Goal: Information Seeking & Learning: Check status

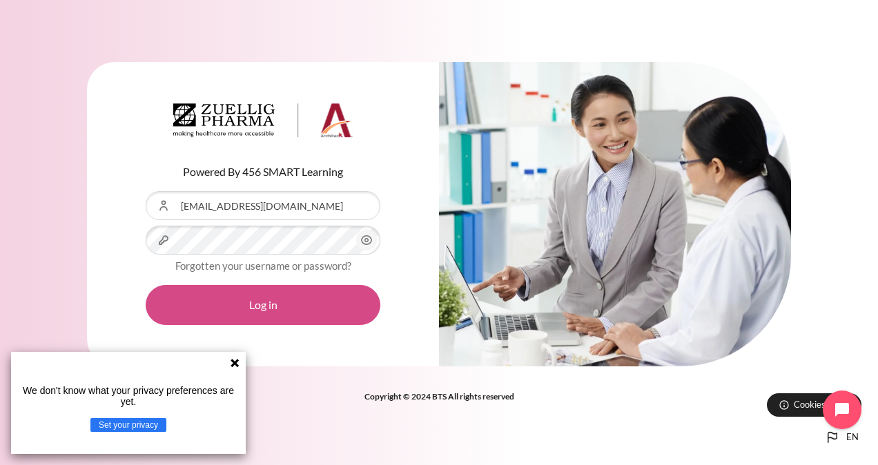
click at [267, 301] on button "Log in" at bounding box center [263, 305] width 235 height 40
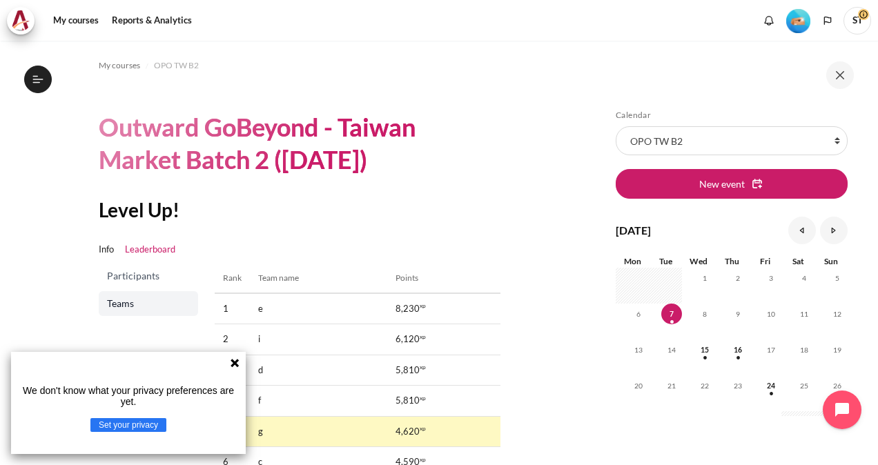
click at [228, 359] on div "We don't know what your privacy preferences are yet. Set your privacy" at bounding box center [128, 403] width 235 height 102
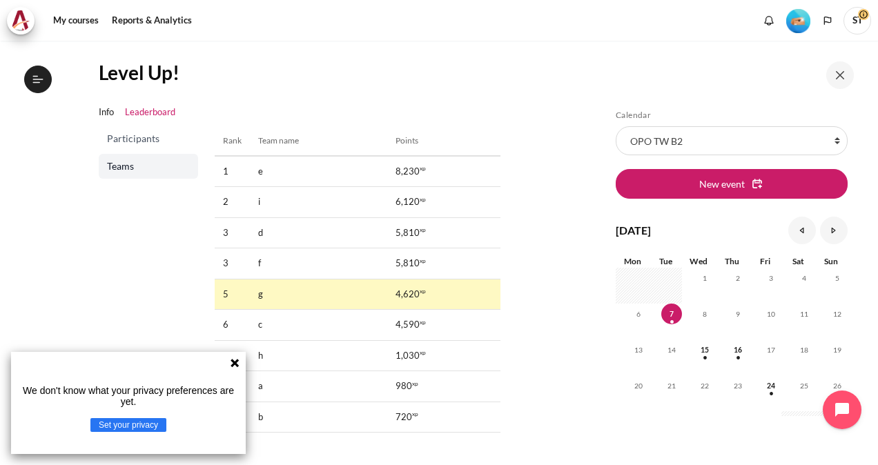
scroll to position [202, 0]
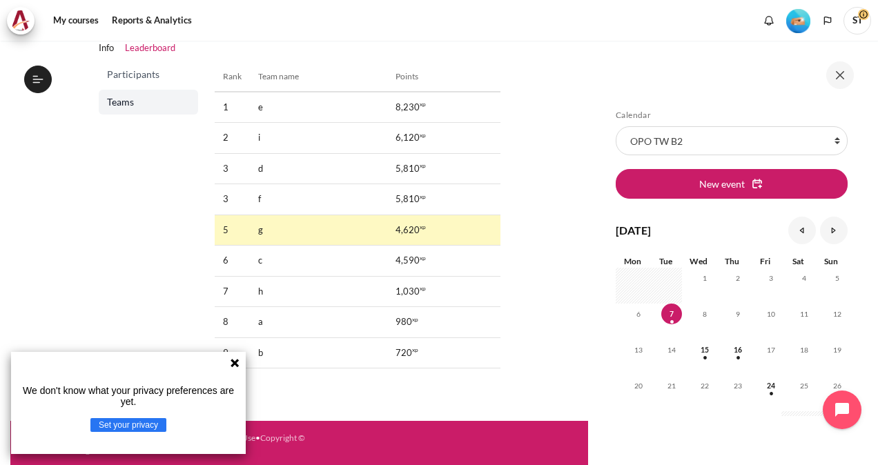
click at [231, 367] on icon at bounding box center [234, 363] width 11 height 11
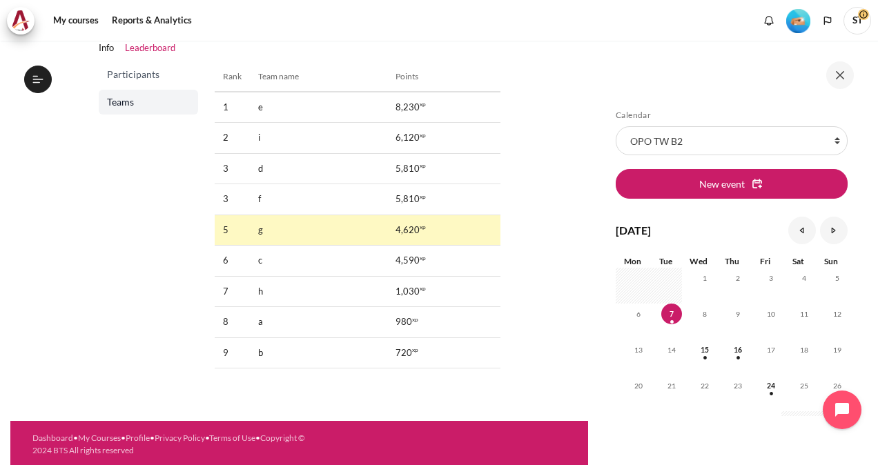
click at [518, 410] on div "My courses OPO TW B2 Outward GoBeyond - Taiwan Market Batch 2 (Sep 2025) Level …" at bounding box center [299, 130] width 578 height 582
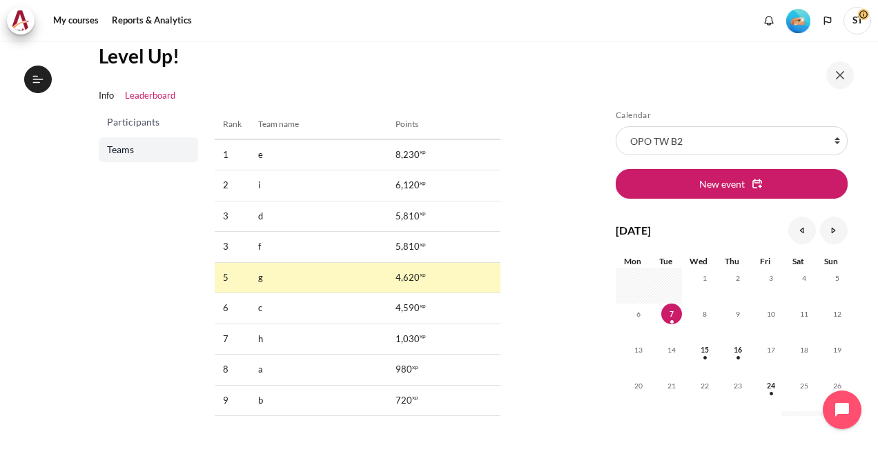
scroll to position [133, 0]
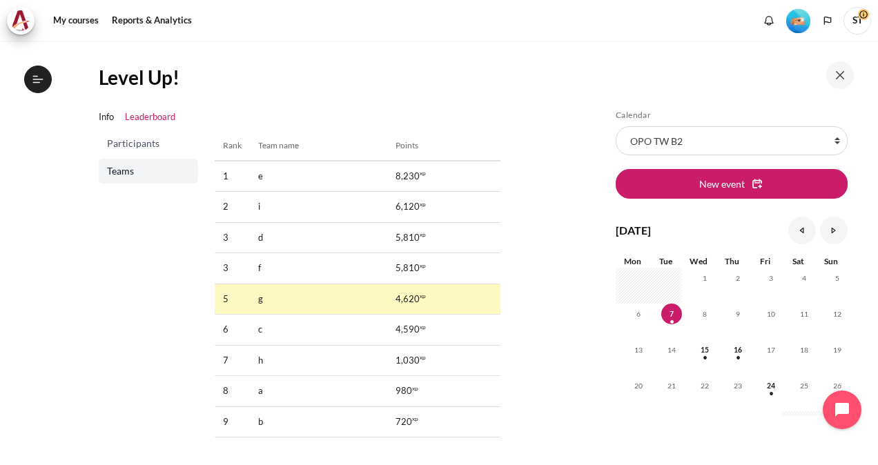
click at [523, 382] on section "My courses OPO TW B2 Outward GoBeyond - Taiwan Market Batch 2 (Sep 2025) Level …" at bounding box center [299, 188] width 578 height 561
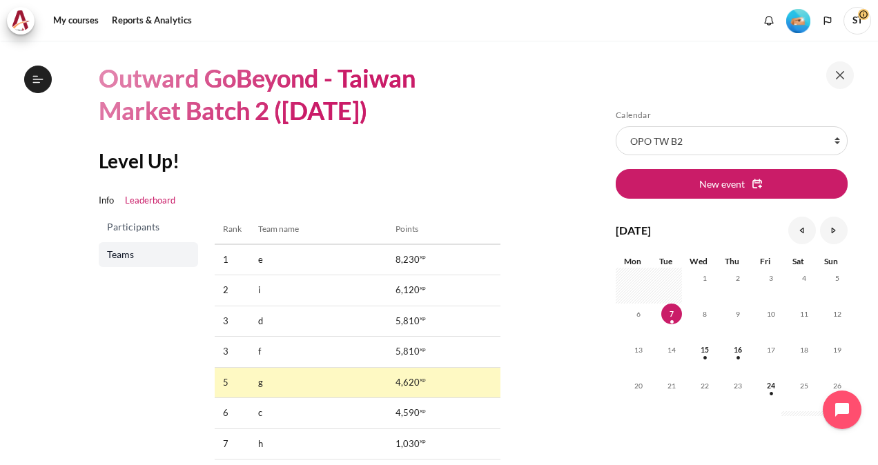
scroll to position [69, 0]
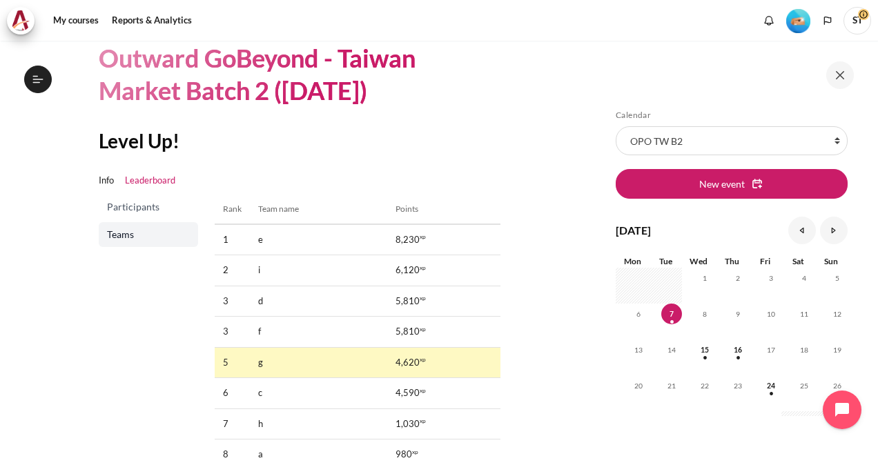
click at [159, 213] on span "Participants" at bounding box center [150, 207] width 86 height 14
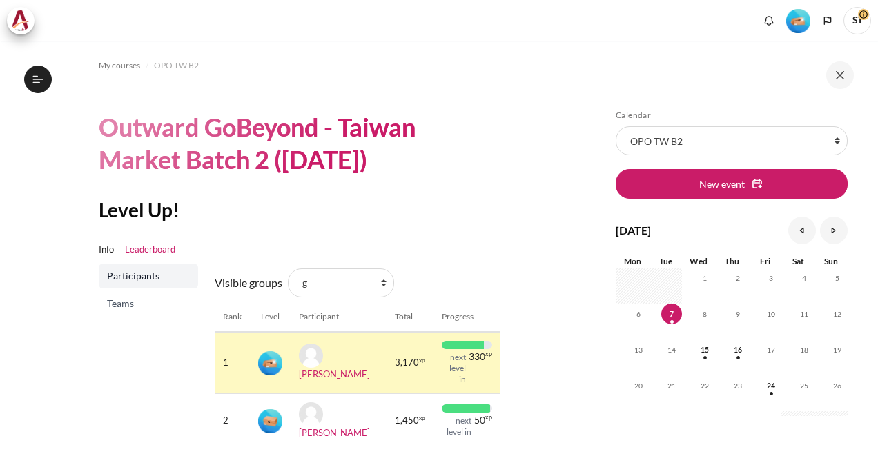
scroll to position [69, 0]
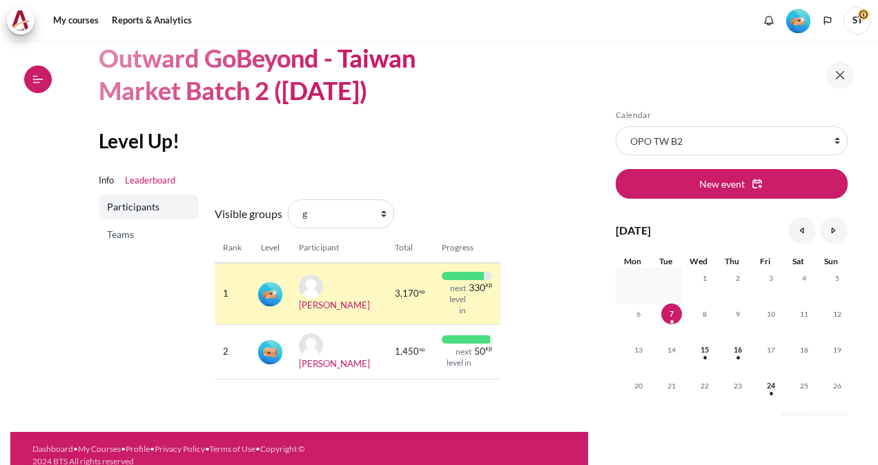
click at [38, 79] on icon at bounding box center [38, 79] width 10 height 1
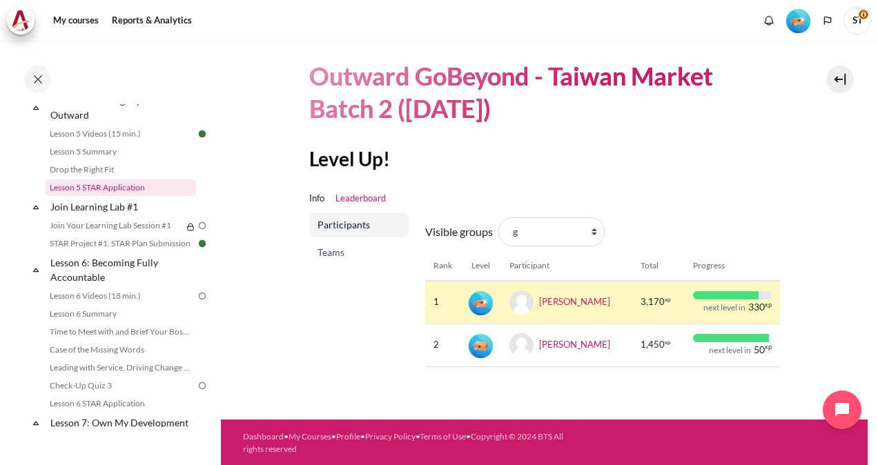
scroll to position [661, 0]
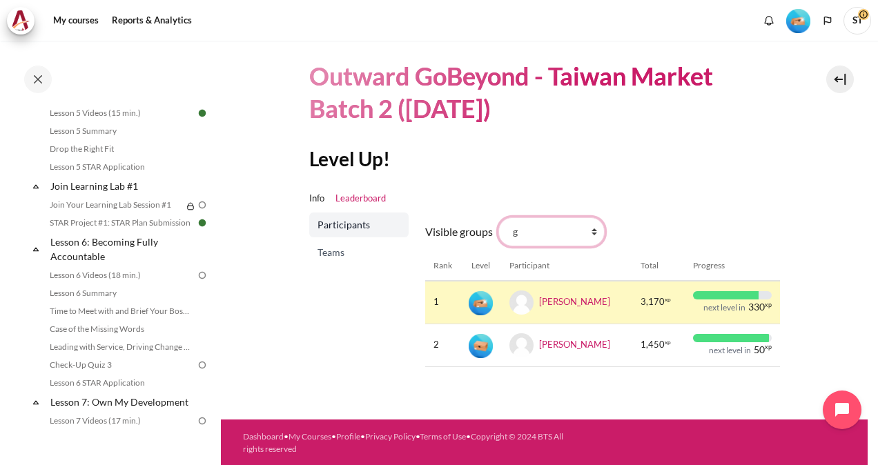
click at [598, 228] on select "All participants g 1 2 3 4 5 6 7 8 9 a b c d e f h i" at bounding box center [551, 231] width 106 height 29
select select "4971"
click at [498, 217] on select "All participants g 1 2 3 4 5 6 7 8 9 a b c d e f h i" at bounding box center [551, 231] width 106 height 29
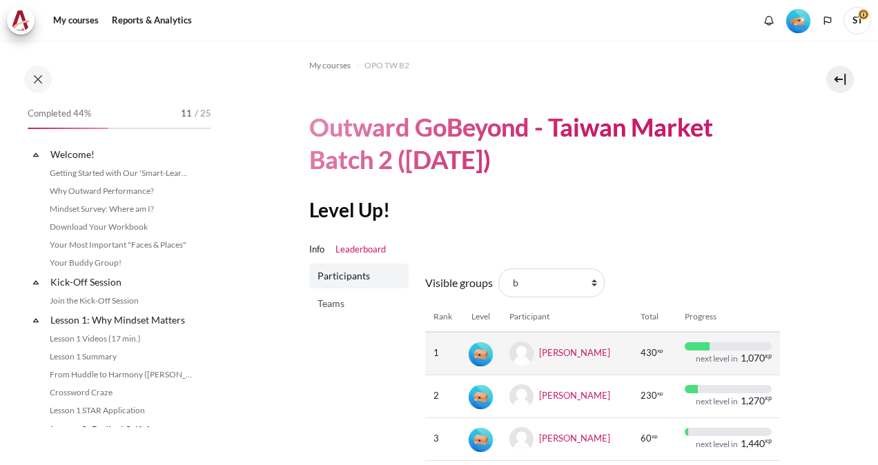
scroll to position [94, 0]
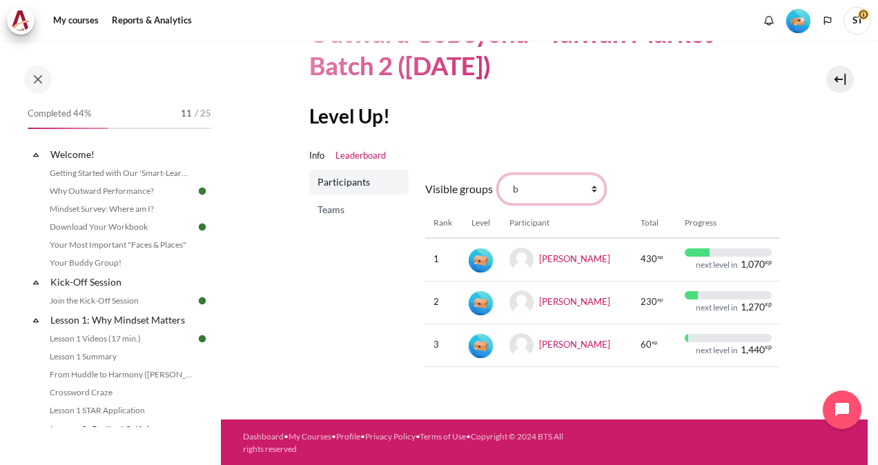
click at [571, 184] on select "All participants g 1 2 3 4 5 6 7 8 9 a b c d e f h i" at bounding box center [551, 189] width 106 height 29
select select "4970"
click at [498, 175] on select "All participants g 1 2 3 4 5 6 7 8 9 a b c d e f h i" at bounding box center [551, 189] width 106 height 29
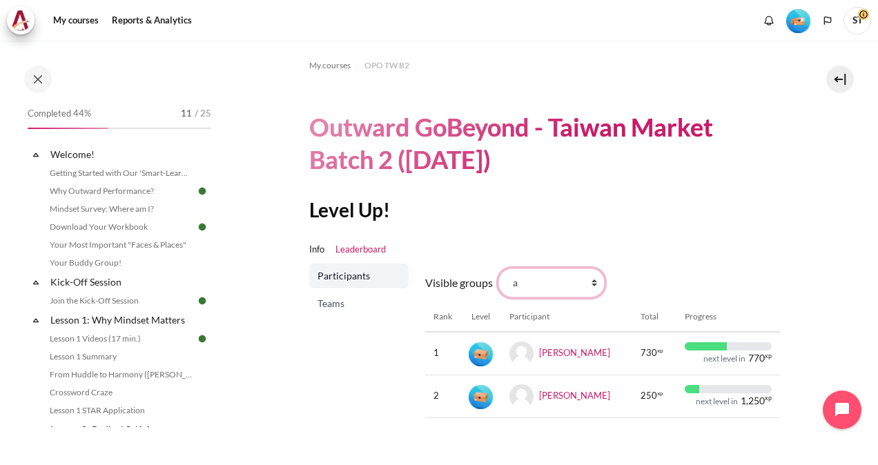
click at [586, 279] on select "All participants g 1 2 3 4 5 6 7 8 9 a b c d e f h i" at bounding box center [551, 283] width 106 height 29
select select "4972"
click at [498, 269] on select "All participants g 1 2 3 4 5 6 7 8 9 a b c d e f h i" at bounding box center [551, 283] width 106 height 29
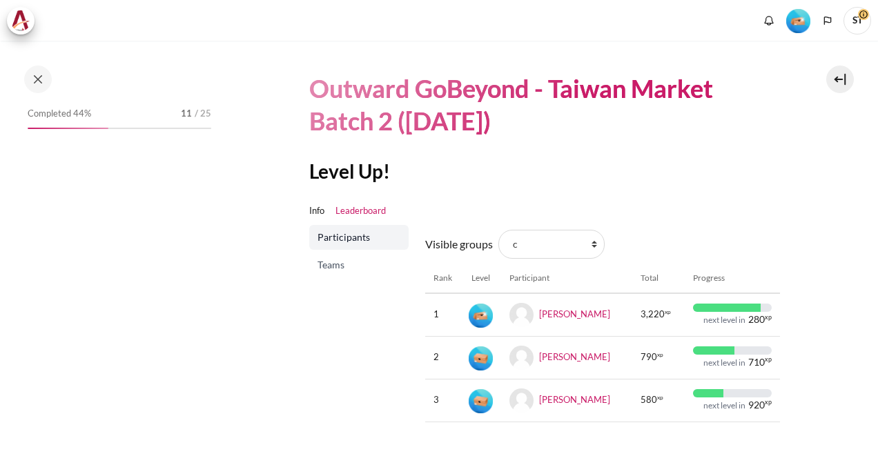
scroll to position [69, 0]
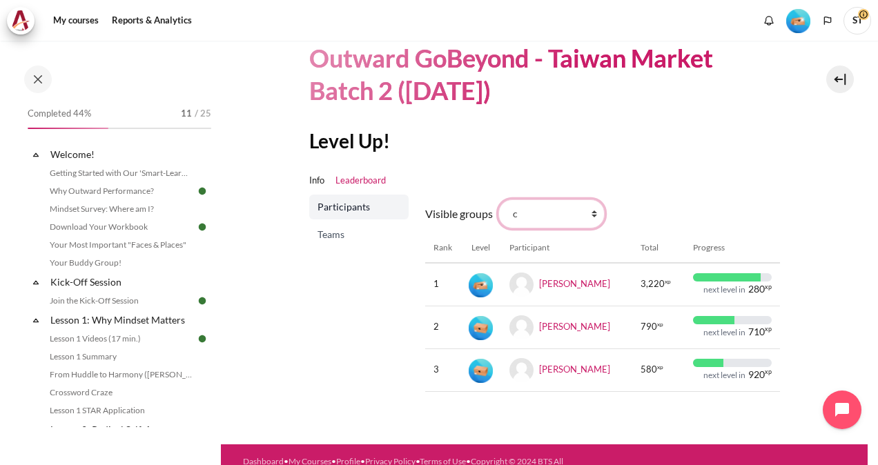
click at [563, 215] on select "All participants g 1 2 3 4 5 6 7 8 9 a b c d e f h i" at bounding box center [551, 213] width 106 height 29
select select "4973"
click at [498, 199] on select "All participants g 1 2 3 4 5 6 7 8 9 a b c d e f h i" at bounding box center [551, 213] width 106 height 29
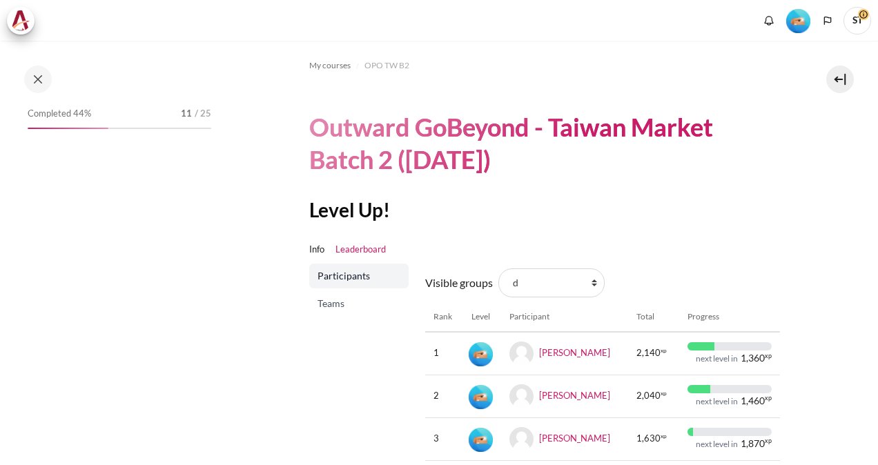
scroll to position [94, 0]
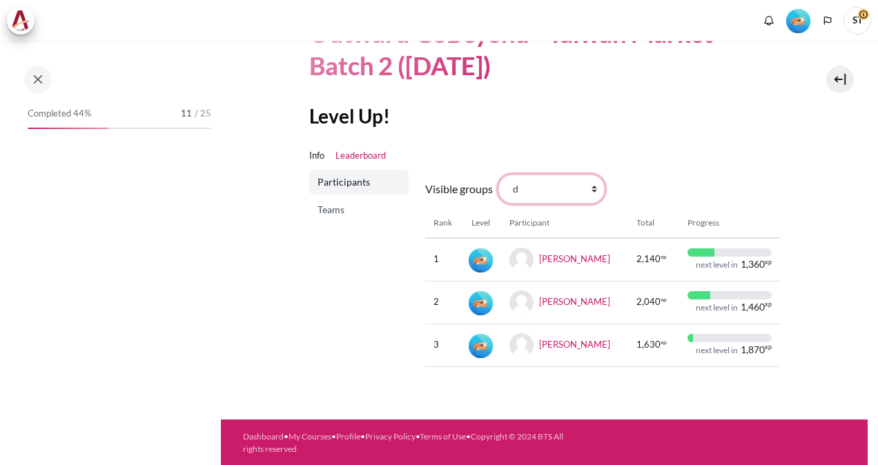
click at [567, 190] on select "All participants g 1 2 3 4 5 6 7 8 9 a b c d e f h i" at bounding box center [551, 189] width 106 height 29
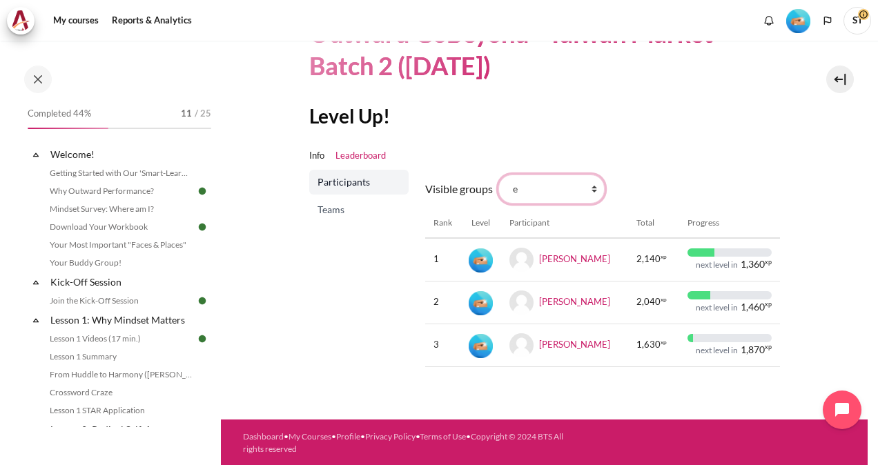
click at [498, 175] on select "All participants g 1 2 3 4 5 6 7 8 9 a b c d e f h i" at bounding box center [551, 189] width 106 height 29
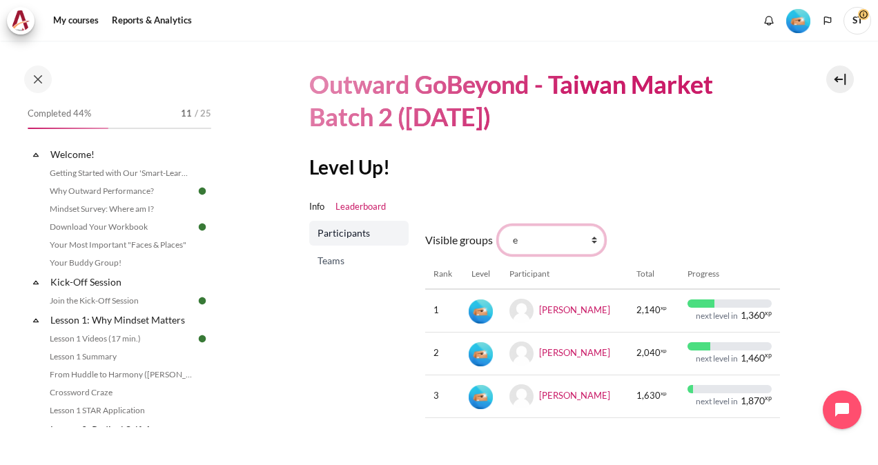
scroll to position [25, 0]
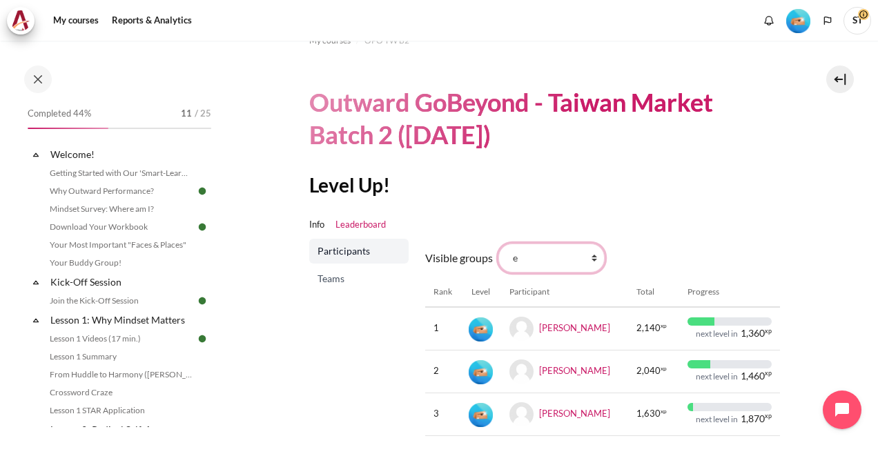
click at [561, 260] on select "All participants g 1 2 3 4 5 6 7 8 9 a b c d e f h i" at bounding box center [551, 258] width 106 height 29
click at [498, 244] on select "All participants g 1 2 3 4 5 6 7 8 9 a b c d e f h i" at bounding box center [551, 258] width 106 height 29
click at [661, 229] on ul "Info Leaderboard" at bounding box center [544, 225] width 471 height 28
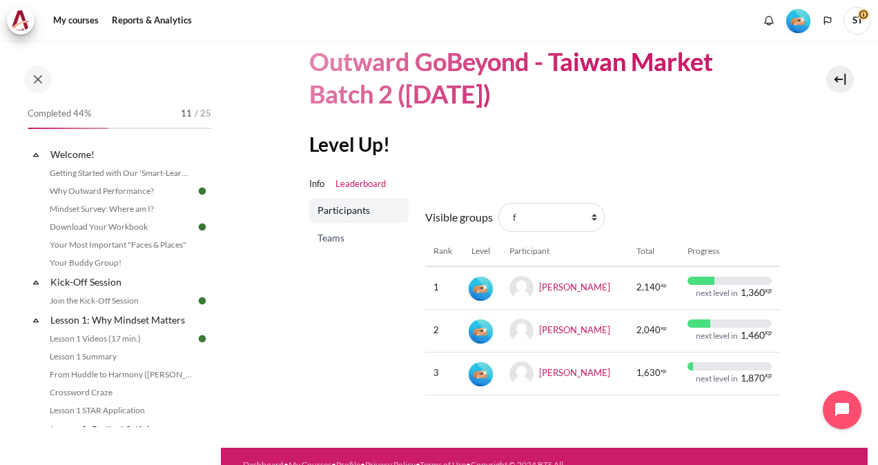
scroll to position [94, 0]
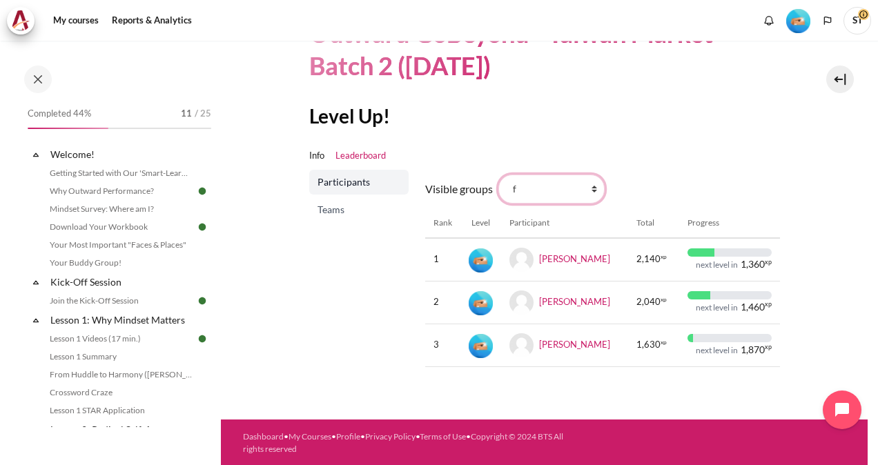
click at [594, 191] on select "All participants g 1 2 3 4 5 6 7 8 9 a b c d e f h i" at bounding box center [551, 189] width 106 height 29
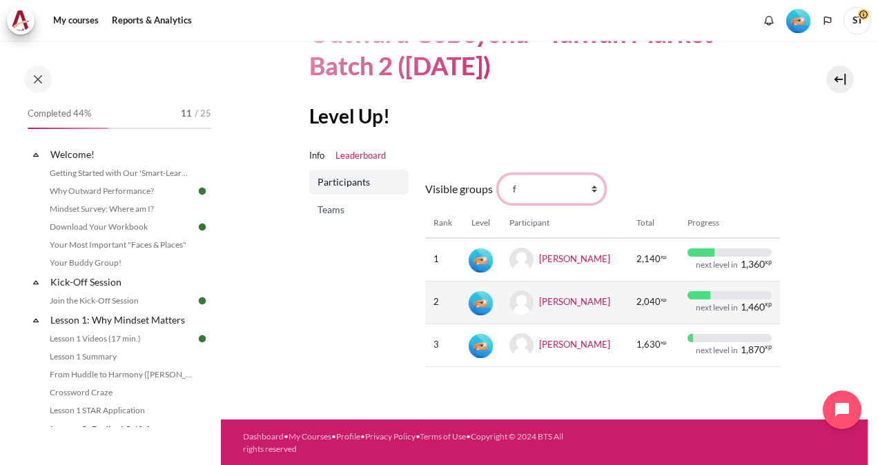
select select "4977"
click at [498, 175] on select "All participants g 1 2 3 4 5 6 7 8 9 a b c d e f h i" at bounding box center [551, 189] width 106 height 29
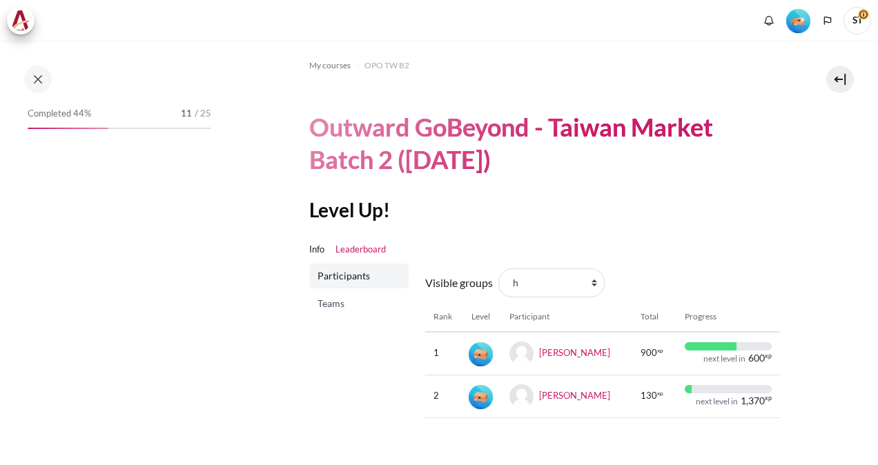
scroll to position [51, 0]
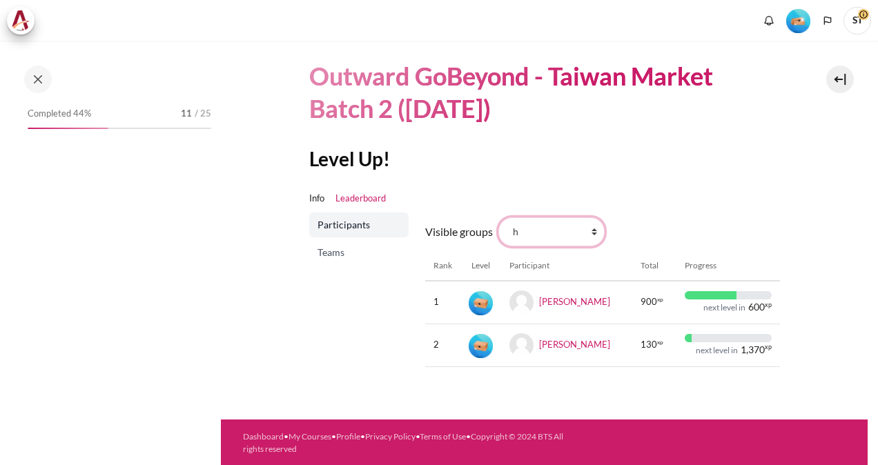
click at [573, 232] on select "All participants g 1 2 3 4 5 6 7 8 9 a b c d e f h i" at bounding box center [551, 231] width 106 height 29
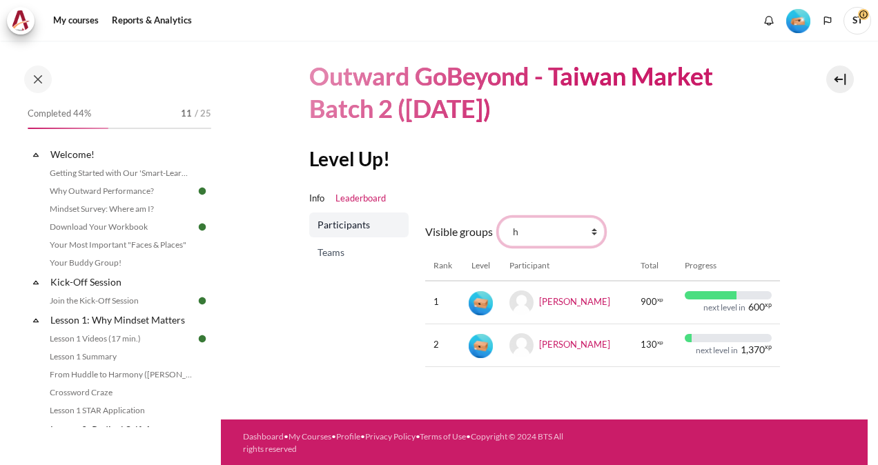
select select "4978"
click at [498, 217] on select "All participants g 1 2 3 4 5 6 7 8 9 a b c d e f h i" at bounding box center [551, 231] width 106 height 29
click at [678, 188] on ul "Info Leaderboard" at bounding box center [544, 199] width 471 height 28
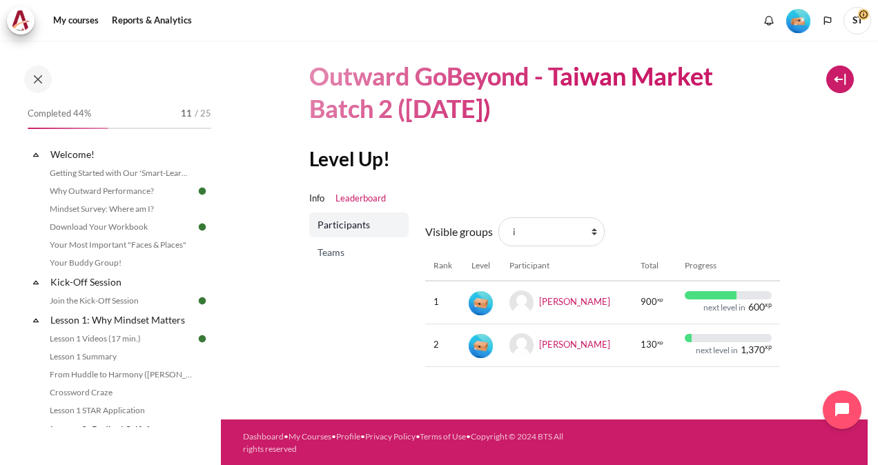
click at [840, 89] on button at bounding box center [840, 80] width 28 height 28
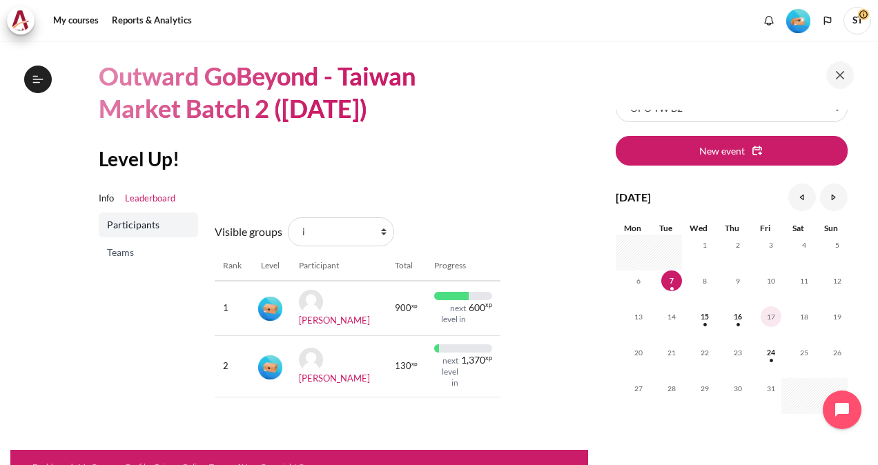
scroll to position [0, 0]
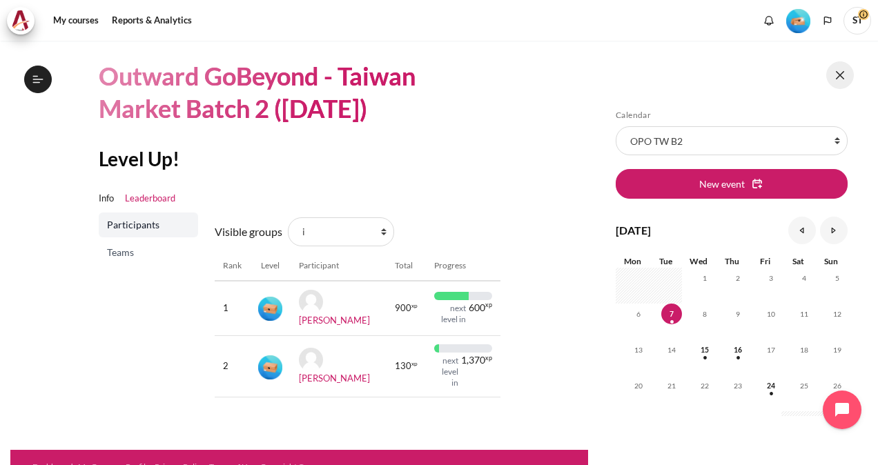
click at [846, 76] on button at bounding box center [840, 75] width 28 height 28
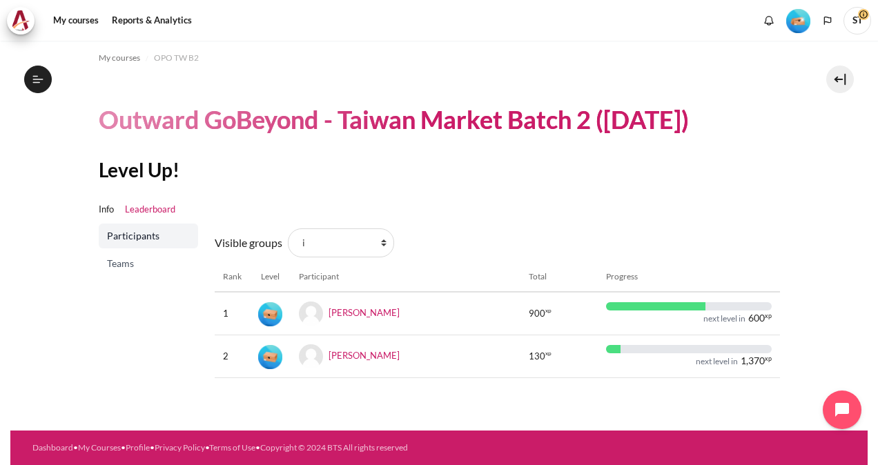
scroll to position [7, 0]
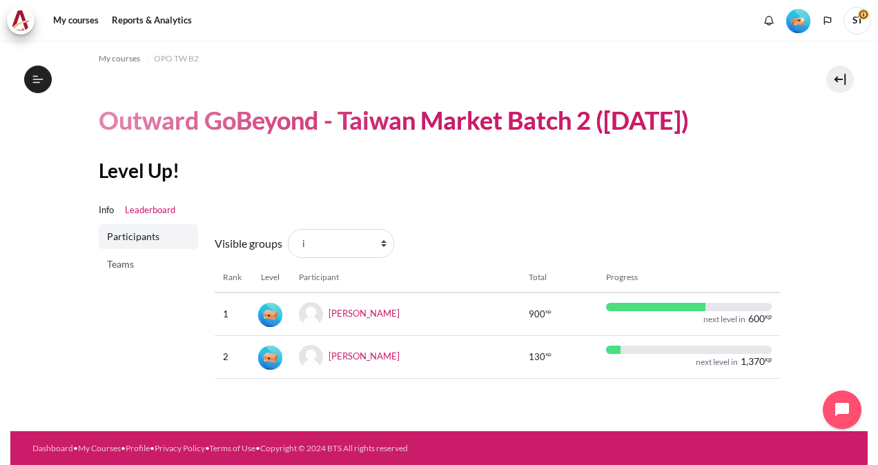
click at [117, 262] on span "Teams" at bounding box center [150, 264] width 86 height 14
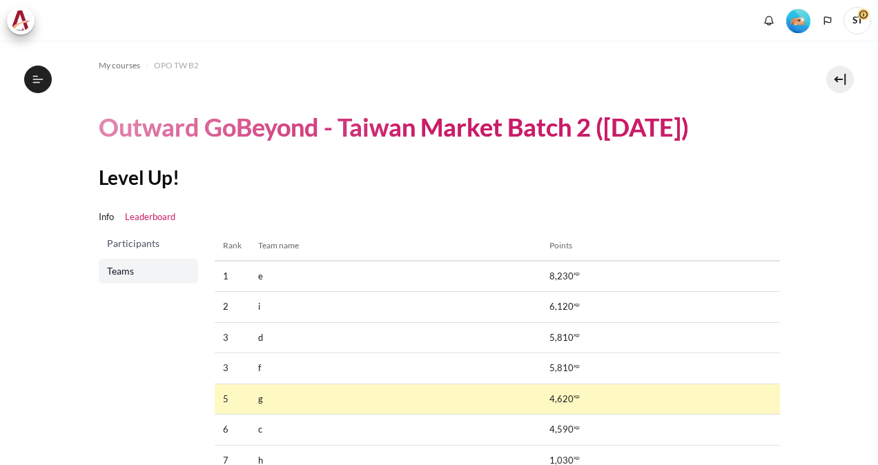
click at [156, 222] on link "Leaderboard" at bounding box center [150, 218] width 50 height 14
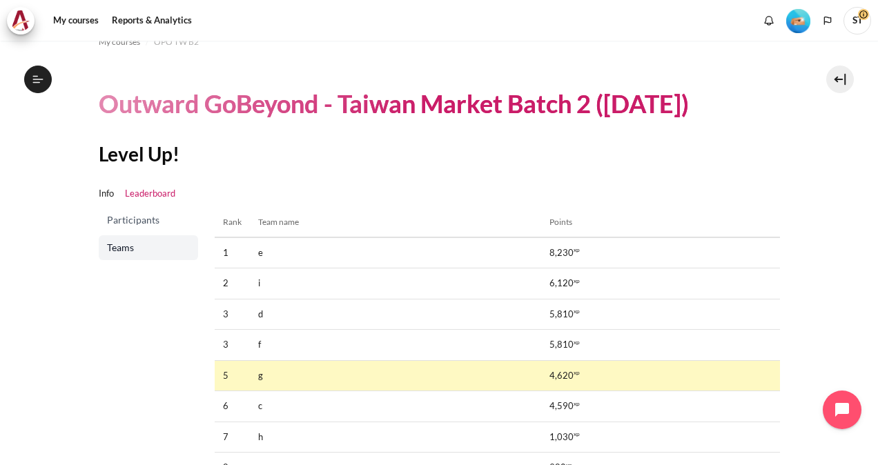
scroll to position [19, 0]
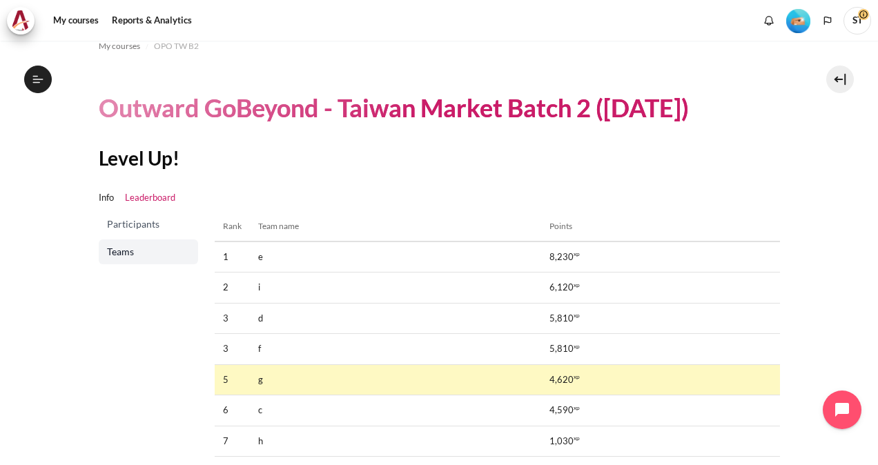
click at [116, 225] on span "Participants" at bounding box center [150, 224] width 86 height 14
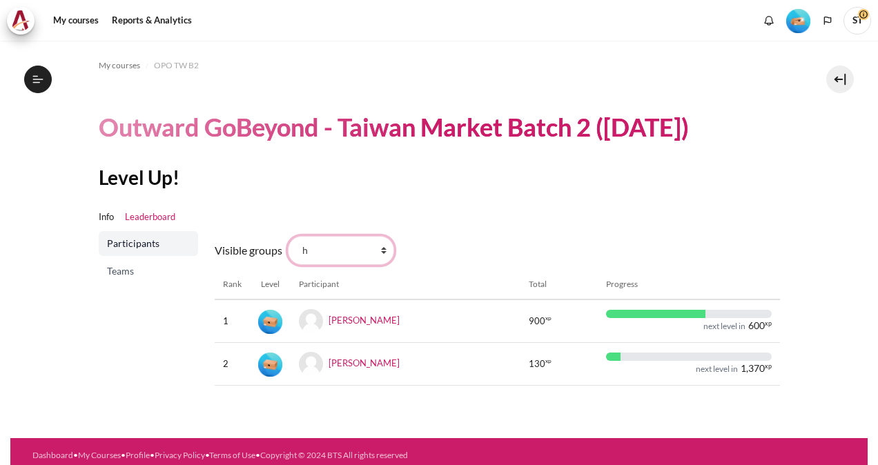
click at [351, 246] on select "All participants g 1 2 3 4 5 6 7 8 9 a b c d e f h i" at bounding box center [341, 250] width 106 height 29
select select "0"
click at [288, 236] on select "All participants g 1 2 3 4 5 6 7 8 9 a b c d e f h i" at bounding box center [341, 250] width 106 height 29
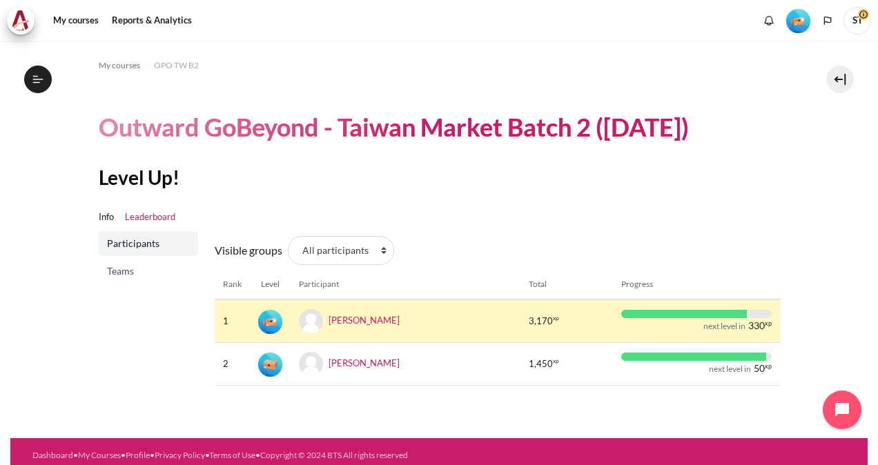
click at [239, 244] on label "Visible groups" at bounding box center [249, 250] width 68 height 17
click at [288, 244] on select "All participants g 1 2 3 4 5 6 7 8 9 a b c d e f h i" at bounding box center [341, 250] width 106 height 29
click at [139, 271] on span "Teams" at bounding box center [150, 271] width 86 height 14
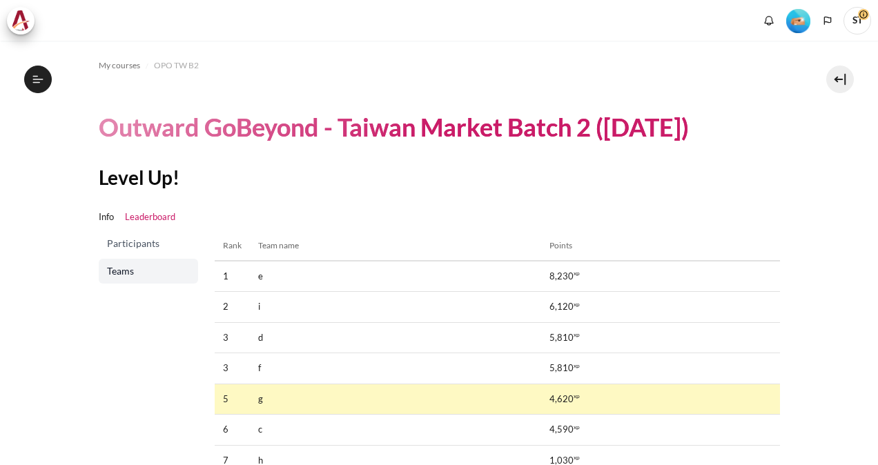
click at [268, 245] on th "Team name" at bounding box center [395, 246] width 291 height 30
click at [142, 218] on link "Leaderboard" at bounding box center [150, 218] width 50 height 14
click at [109, 221] on link "Info" at bounding box center [106, 218] width 15 height 14
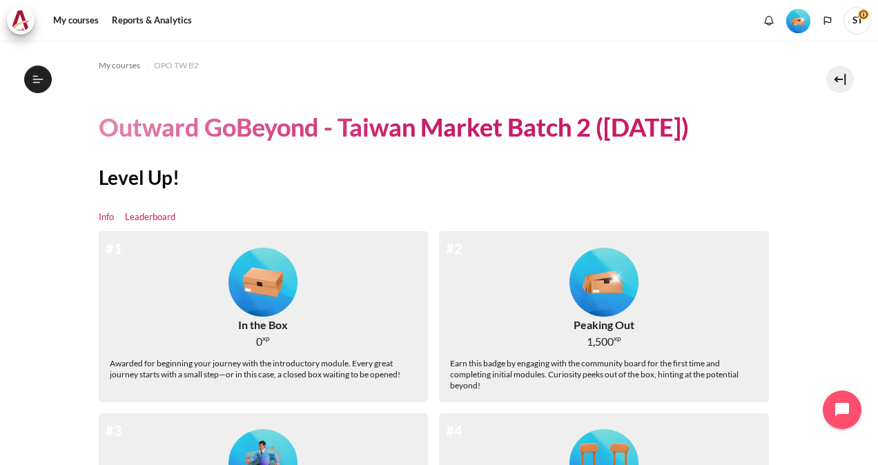
click at [170, 217] on link "Leaderboard" at bounding box center [150, 218] width 50 height 14
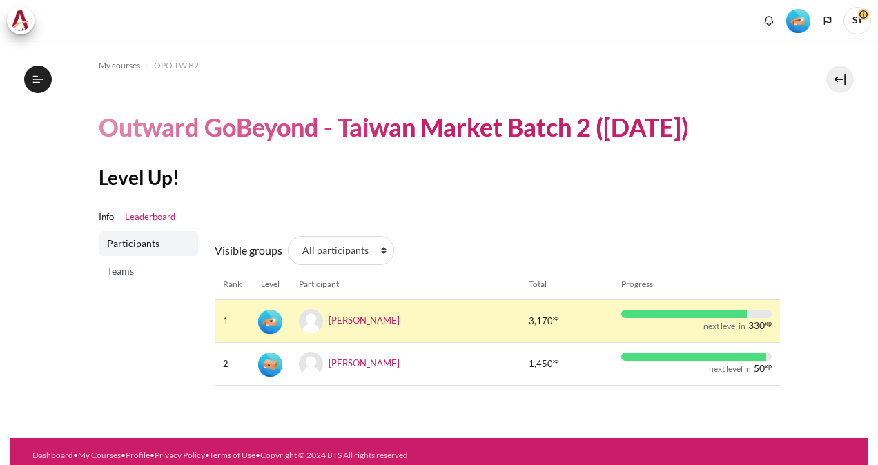
scroll to position [7, 0]
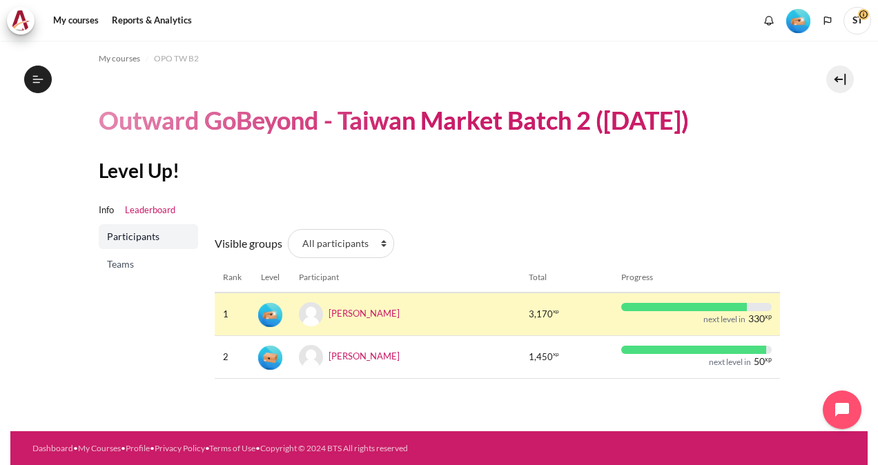
click at [857, 20] on span "ST" at bounding box center [857, 21] width 28 height 28
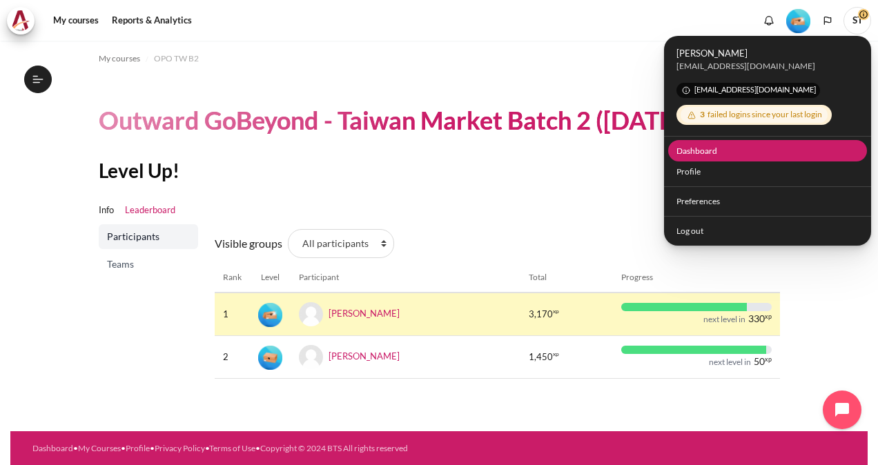
click at [698, 155] on link "Dashboard" at bounding box center [767, 150] width 199 height 21
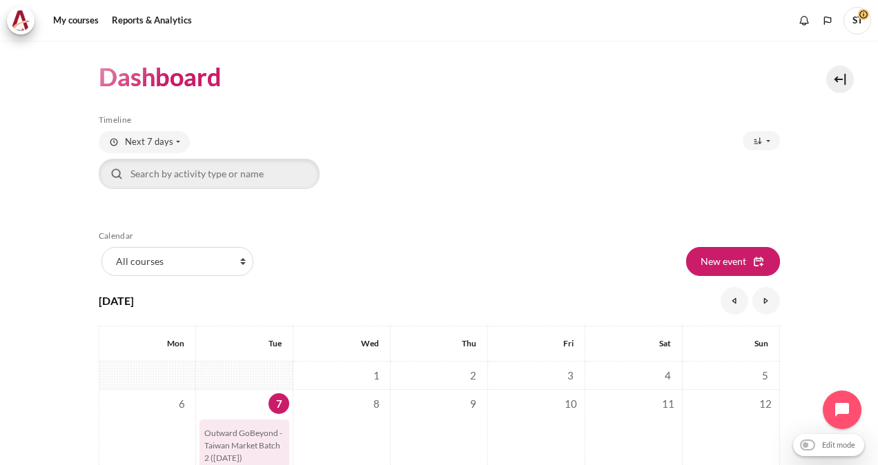
click at [857, 12] on span "ST" at bounding box center [857, 21] width 28 height 28
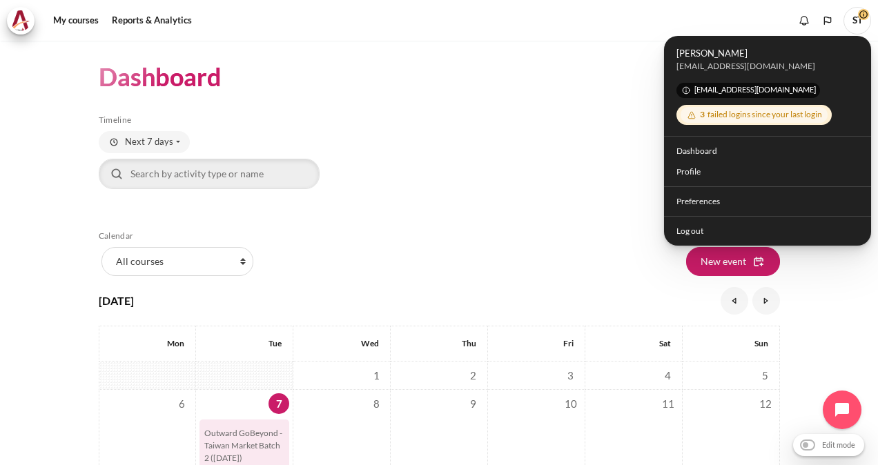
click at [583, 201] on div "Next 7 days All Overdue Due date Next 7 days Next 30 days" at bounding box center [439, 167] width 681 height 72
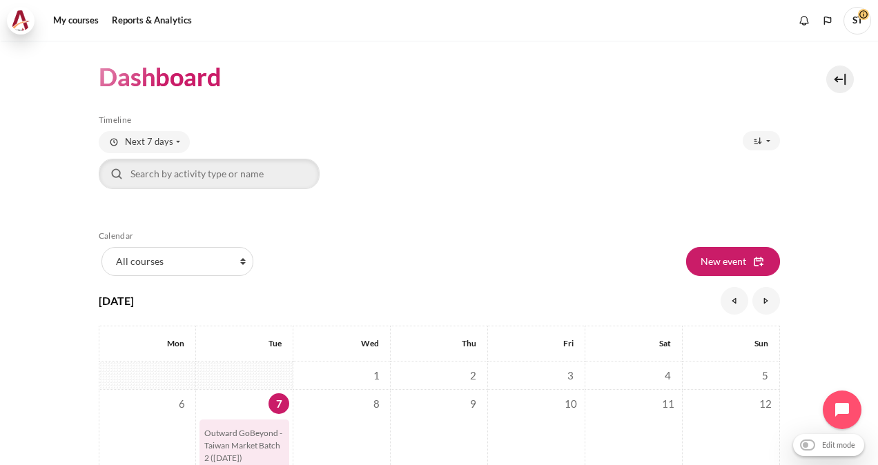
click at [21, 10] on img at bounding box center [20, 20] width 19 height 21
